Goal: Transaction & Acquisition: Purchase product/service

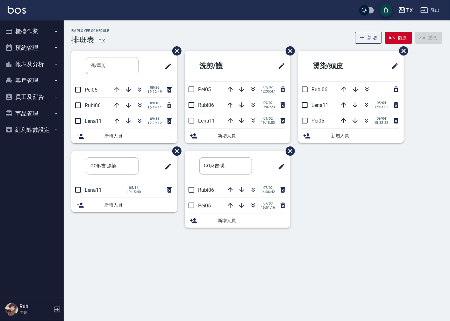
drag, startPoint x: 36, startPoint y: 33, endPoint x: 34, endPoint y: 36, distance: 3.9
click at [36, 33] on button "櫃檯作業" at bounding box center [32, 31] width 59 height 17
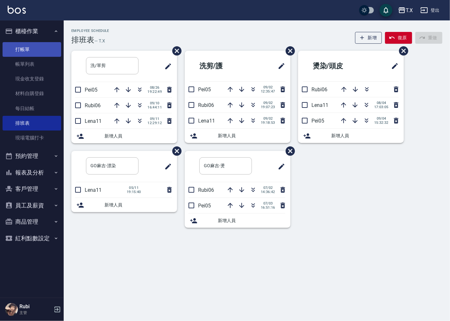
click at [26, 49] on link "打帳單" at bounding box center [32, 49] width 59 height 15
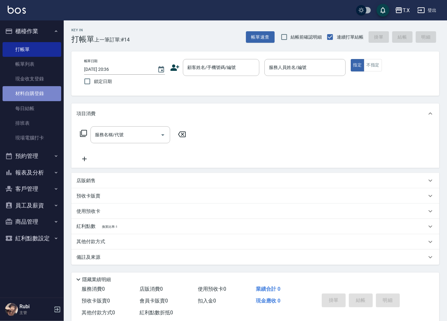
click at [36, 93] on link "材料自購登錄" at bounding box center [32, 93] width 59 height 15
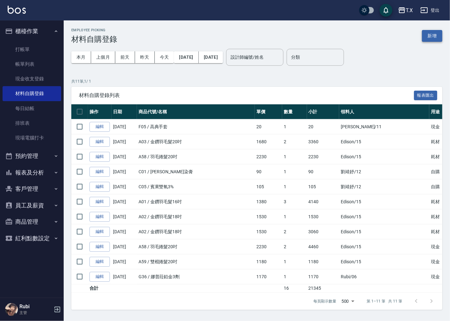
click at [425, 39] on button "新增" at bounding box center [432, 36] width 20 height 12
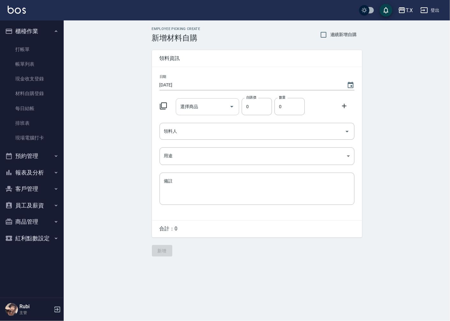
click at [189, 107] on div "選擇商品 選擇商品" at bounding box center [207, 106] width 63 height 17
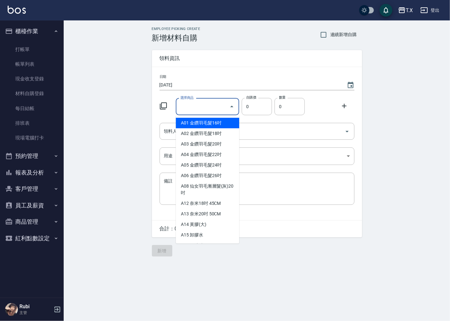
click at [189, 108] on input "選擇商品" at bounding box center [203, 106] width 48 height 11
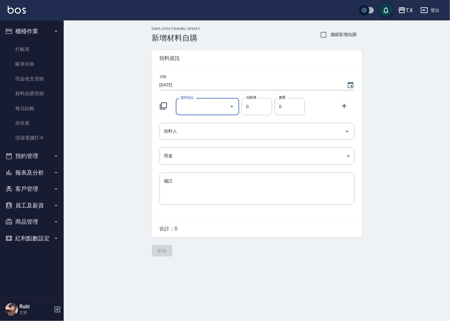
click at [189, 108] on input "選擇商品" at bounding box center [203, 106] width 48 height 11
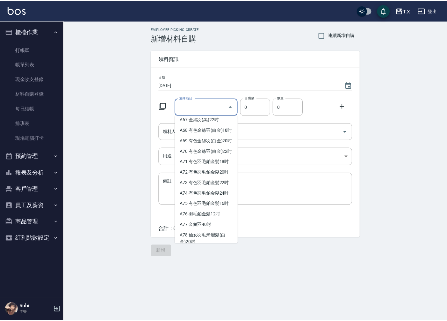
scroll to position [602, 0]
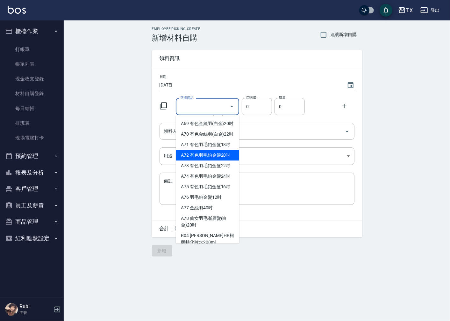
click at [212, 160] on li "A72 有色羽毛鉑金髮20吋" at bounding box center [207, 155] width 63 height 11
type input "有色羽毛鉑金髮20吋"
type input "2330"
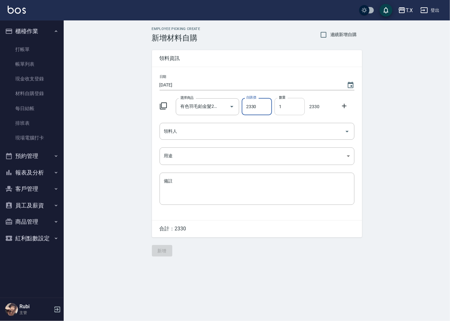
click at [290, 106] on input "1" at bounding box center [290, 106] width 30 height 17
drag, startPoint x: 290, startPoint y: 106, endPoint x: 278, endPoint y: 105, distance: 12.2
click at [278, 105] on input "1" at bounding box center [290, 106] width 30 height 17
type input "3"
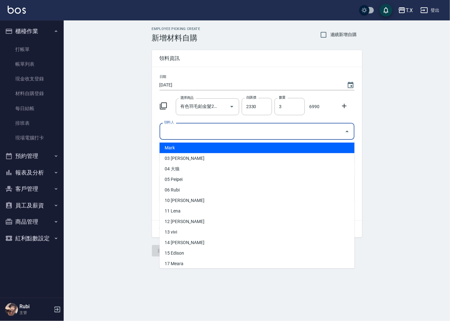
click at [228, 134] on input "領料人" at bounding box center [253, 131] width 180 height 11
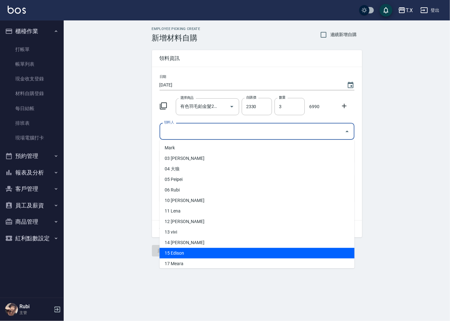
click at [182, 253] on li "15 Edison" at bounding box center [257, 253] width 195 height 11
type input "Edison"
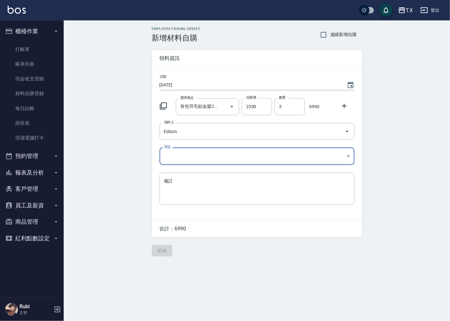
click at [175, 159] on body "T.X 登出 櫃檯作業 打帳單 帳單列表 現金收支登錄 材料自購登錄 每日結帳 排班表 現場電腦打卡 預約管理 預約管理 單日預約紀錄 單週預約紀錄 報表及分…" at bounding box center [225, 160] width 450 height 321
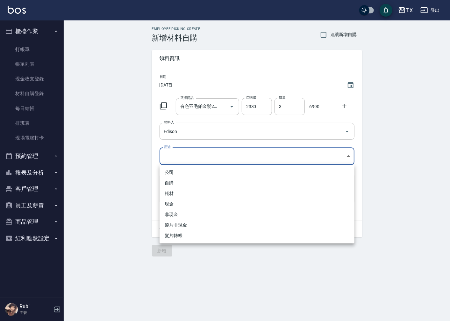
click at [177, 202] on li "現金" at bounding box center [257, 204] width 195 height 11
type input "現金"
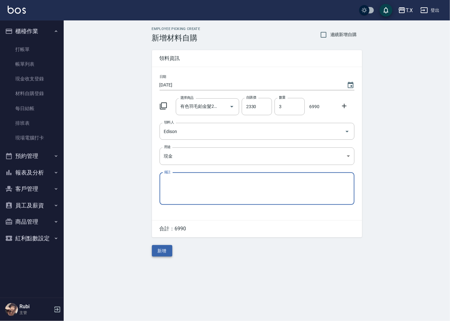
click at [164, 252] on button "新增" at bounding box center [162, 251] width 20 height 12
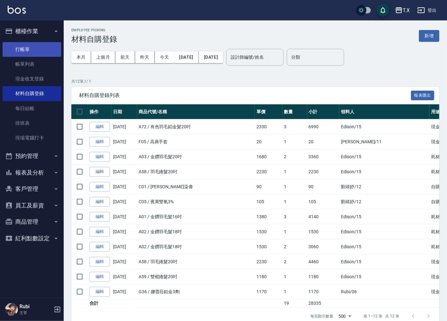
click at [38, 49] on link "打帳單" at bounding box center [32, 49] width 59 height 15
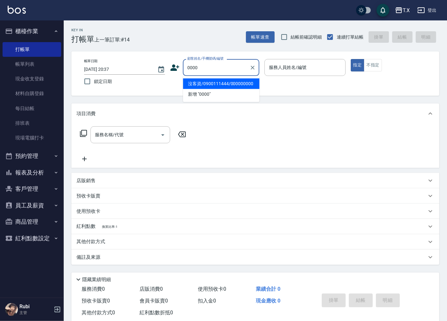
click at [208, 82] on li "沒客資/0900111444/000000000" at bounding box center [221, 83] width 76 height 11
type input "沒客資/0900111444/000000000"
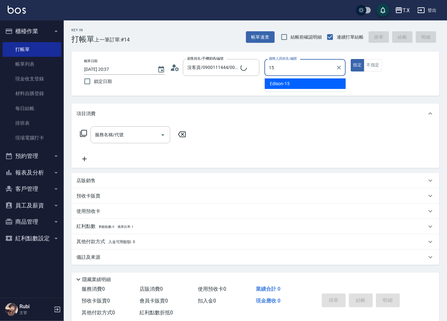
type input "Edison-15"
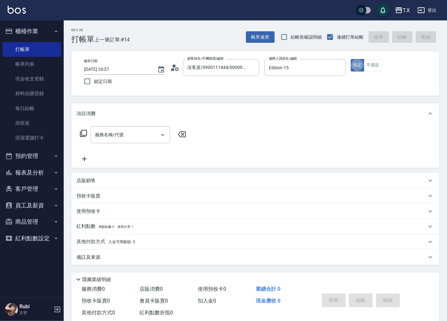
type button "true"
click at [147, 131] on input "服務名稱/代號" at bounding box center [125, 134] width 64 height 11
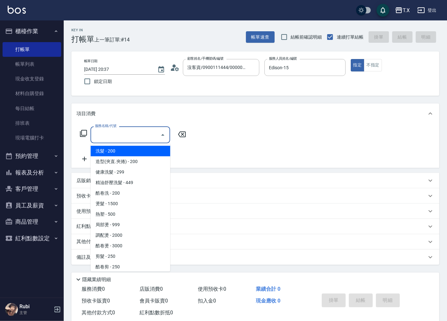
click at [84, 135] on icon at bounding box center [84, 133] width 8 height 8
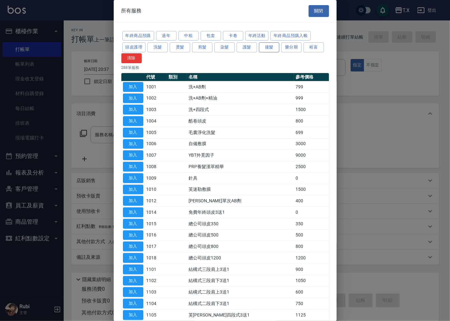
click at [265, 50] on button "接髮" at bounding box center [269, 47] width 20 height 10
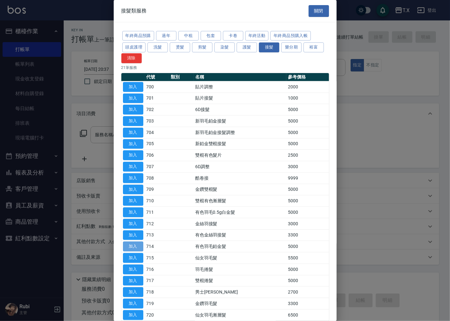
click at [136, 249] on button "加入" at bounding box center [133, 246] width 20 height 10
type input "有色羽毛鉑金髮(714)"
type input "500"
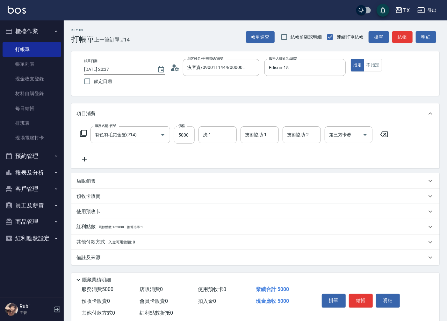
click at [186, 135] on input "5000" at bounding box center [184, 134] width 21 height 17
type input "1"
type input "0"
type input "120"
type input "10"
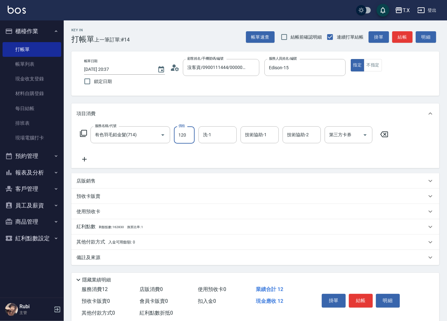
type input "1201"
type input "1200"
type input "12010"
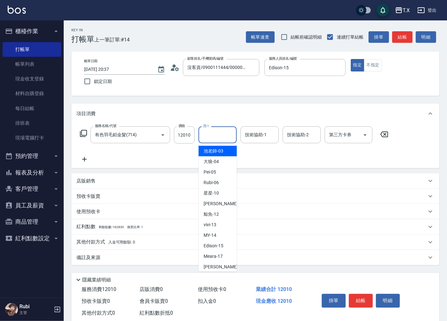
click at [205, 135] on input "洗-1" at bounding box center [217, 134] width 33 height 11
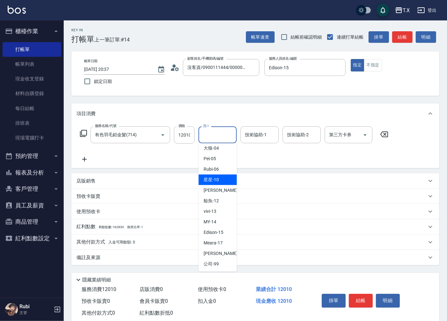
click at [211, 180] on span "星星 -10" at bounding box center [211, 179] width 15 height 7
type input "星星-10"
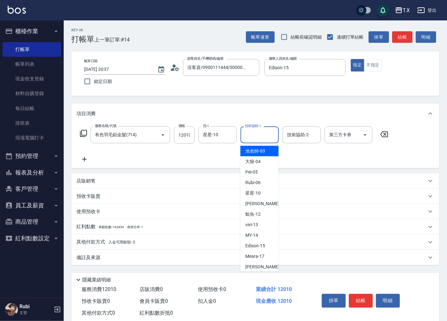
click at [252, 136] on input "技術協助-1" at bounding box center [260, 134] width 33 height 11
type input "星星-10"
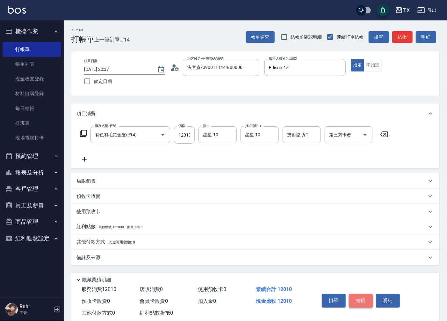
click at [364, 300] on button "結帳" at bounding box center [361, 300] width 24 height 13
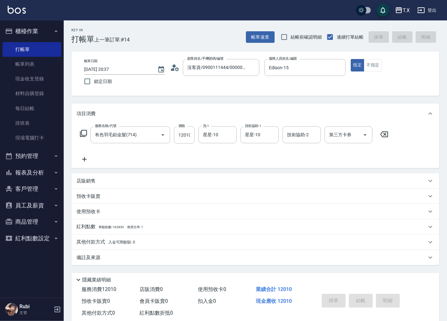
type input "[DATE] 20:38"
type input "0"
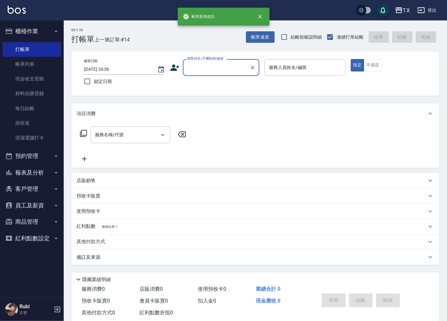
scroll to position [0, 0]
click at [32, 173] on button "報表及分析" at bounding box center [32, 172] width 59 height 17
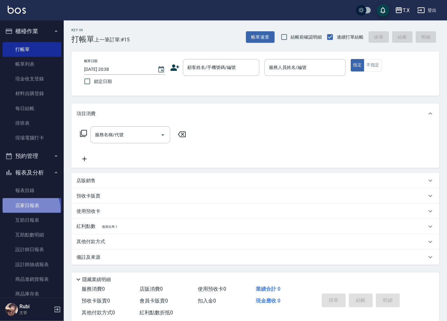
click at [29, 209] on link "店家日報表" at bounding box center [32, 205] width 59 height 15
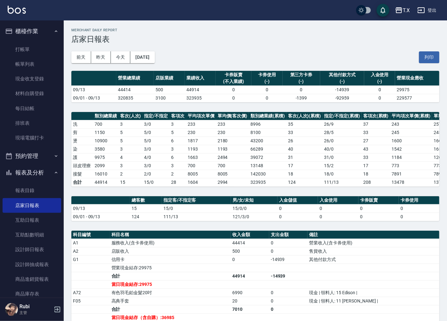
scroll to position [107, 0]
